Goal: Navigation & Orientation: Find specific page/section

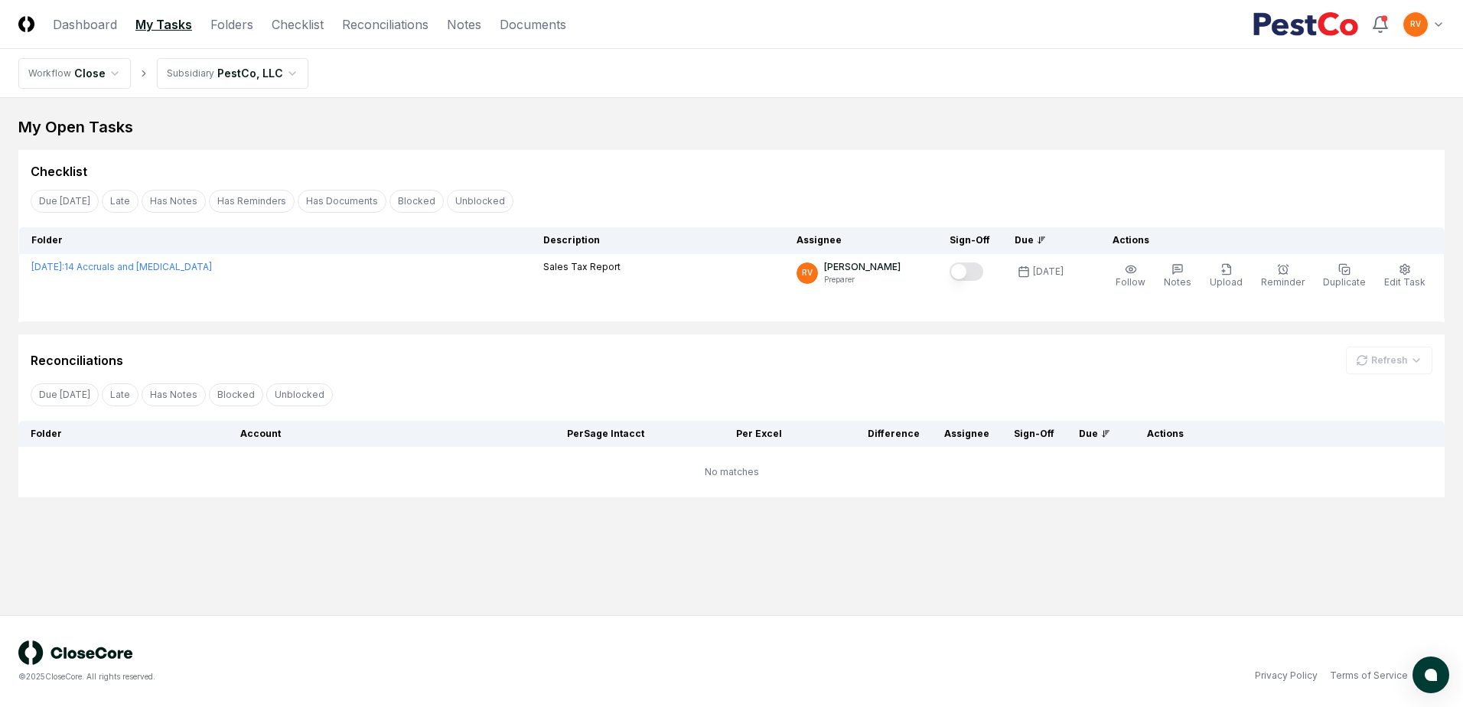
click at [165, 15] on link "My Tasks" at bounding box center [163, 24] width 57 height 18
click at [389, 22] on link "Reconciliations" at bounding box center [385, 24] width 86 height 18
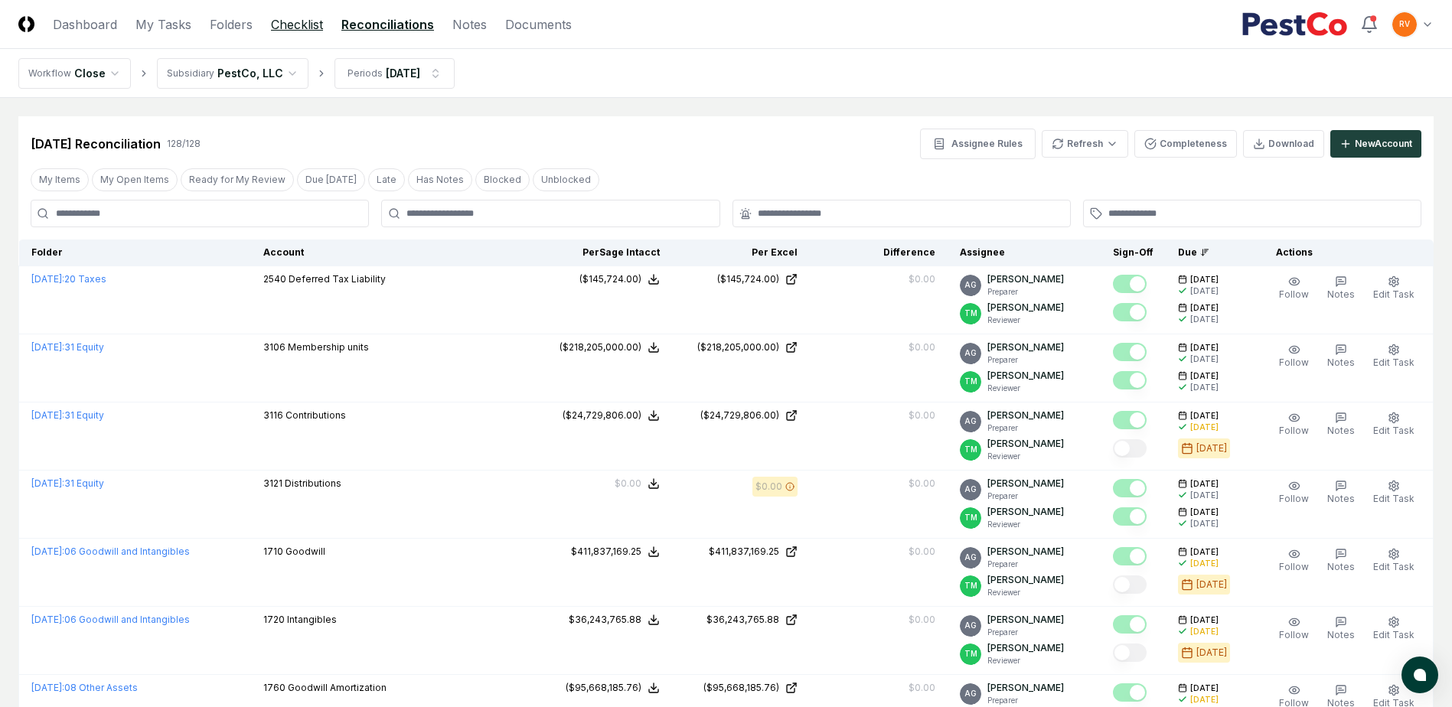
click at [292, 20] on link "Checklist" at bounding box center [297, 24] width 52 height 18
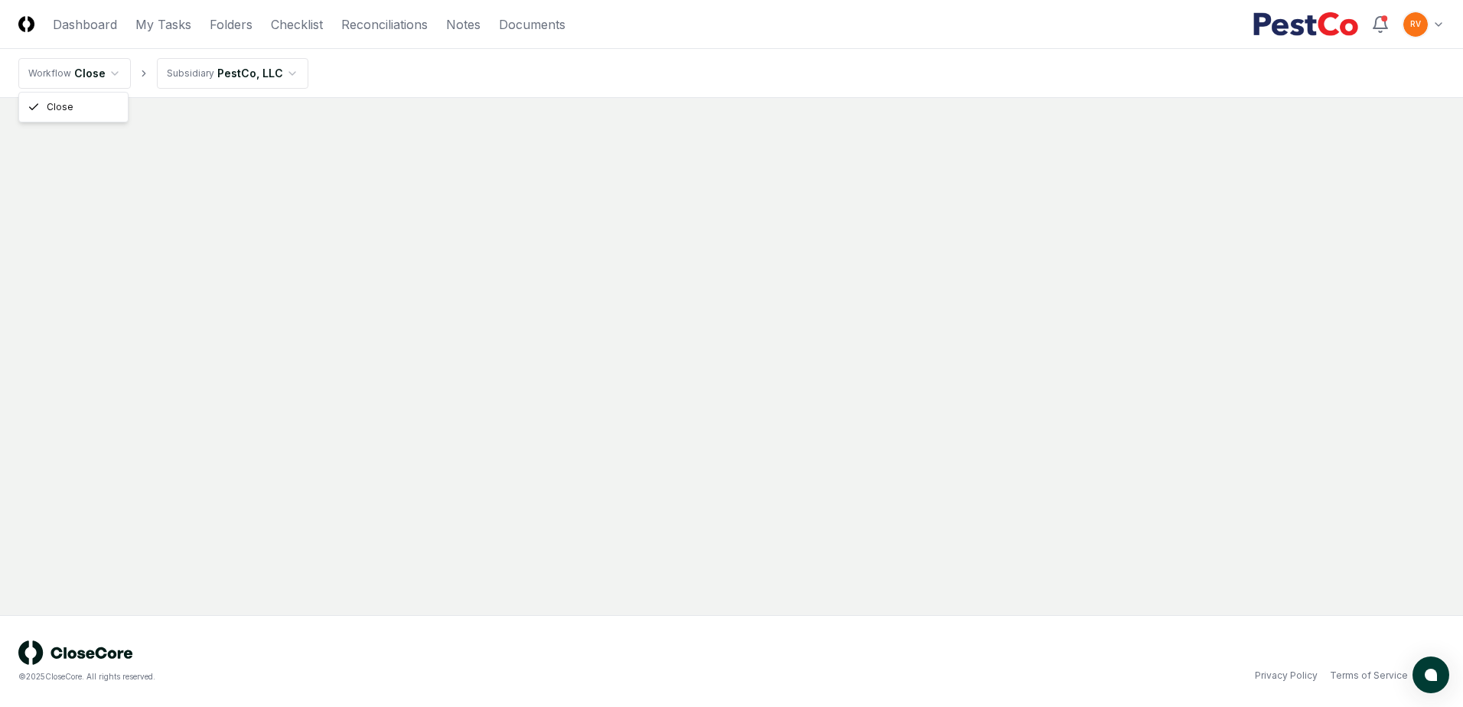
click at [67, 73] on html "CloseCore Dashboard My Tasks Folders Checklist Reconciliations Notes Documents …" at bounding box center [731, 353] width 1463 height 707
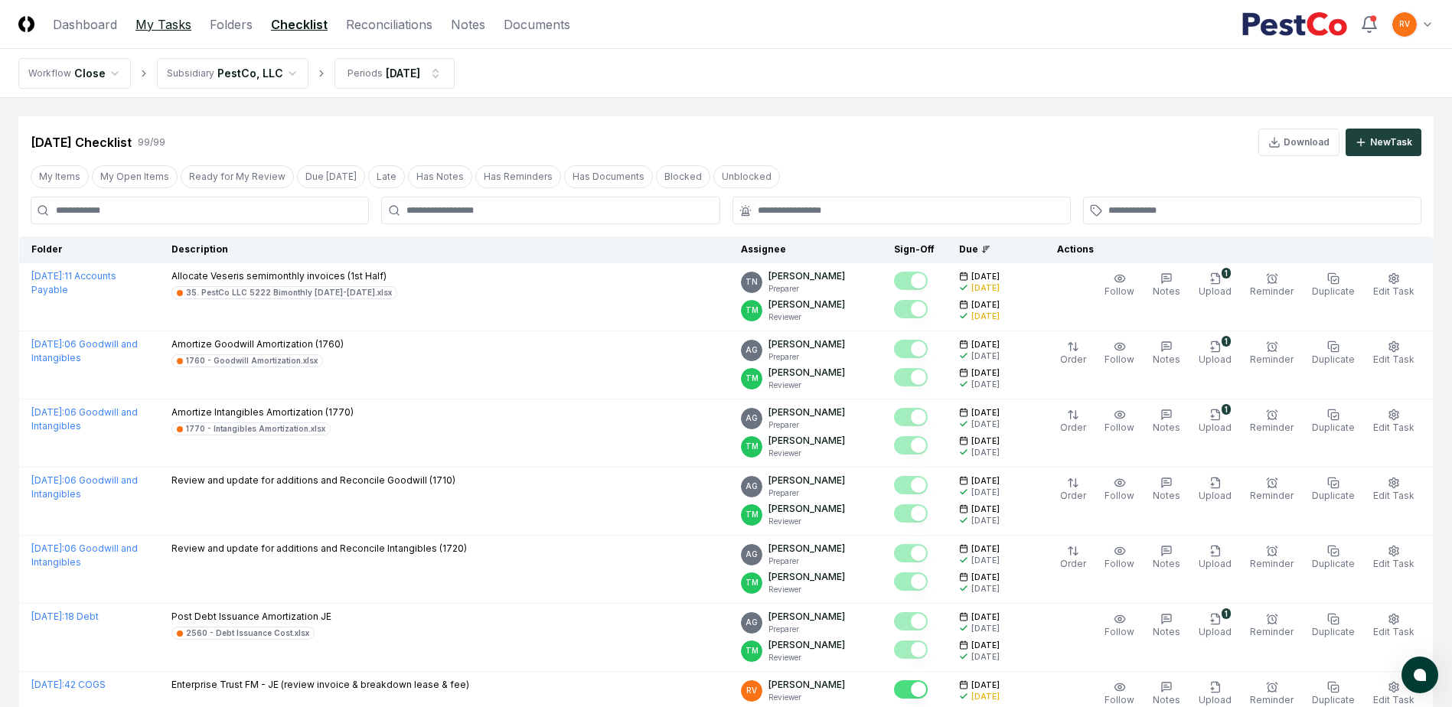
click at [157, 25] on link "My Tasks" at bounding box center [163, 24] width 56 height 18
